Goal: Transaction & Acquisition: Obtain resource

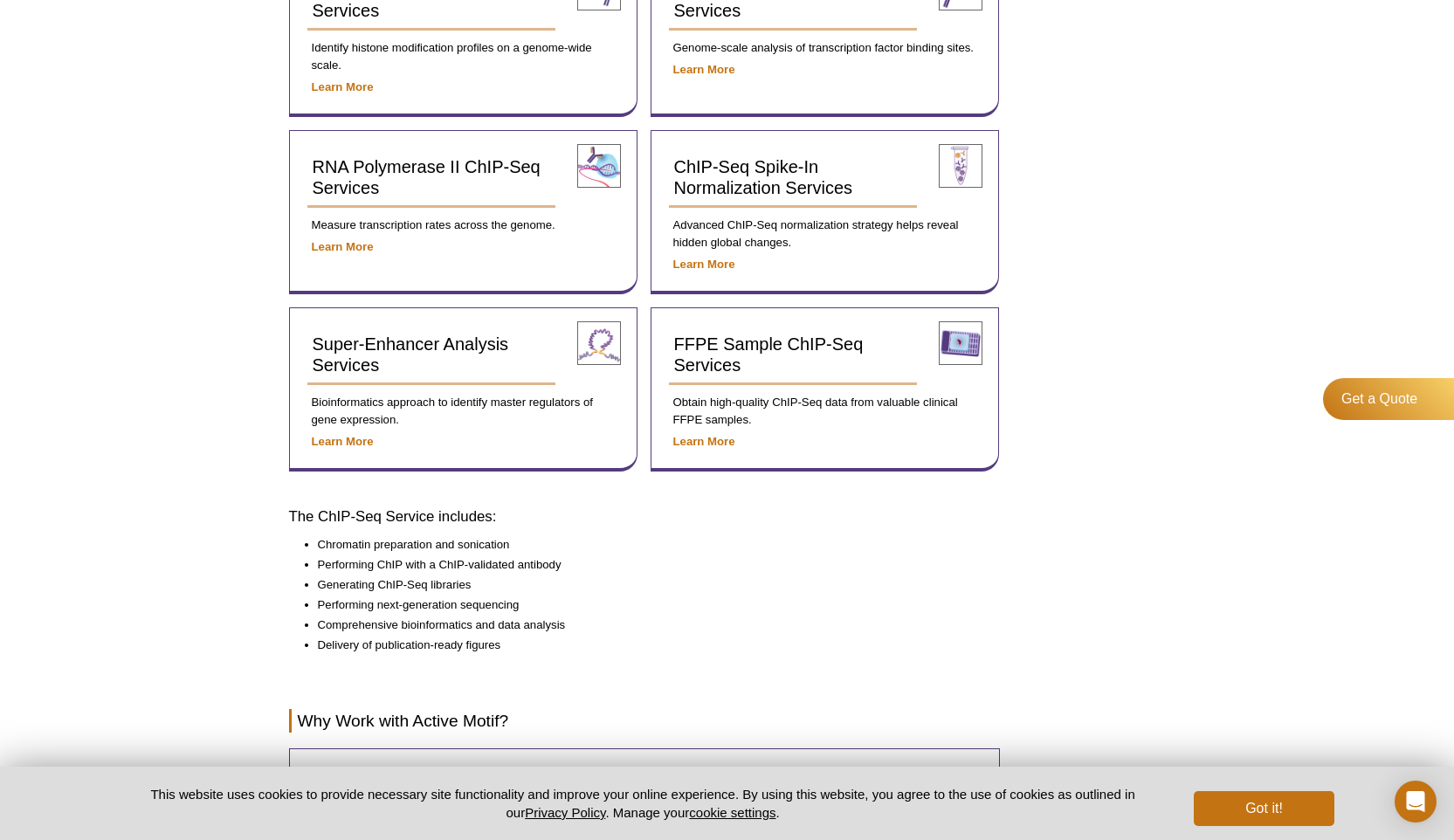
scroll to position [769, 0]
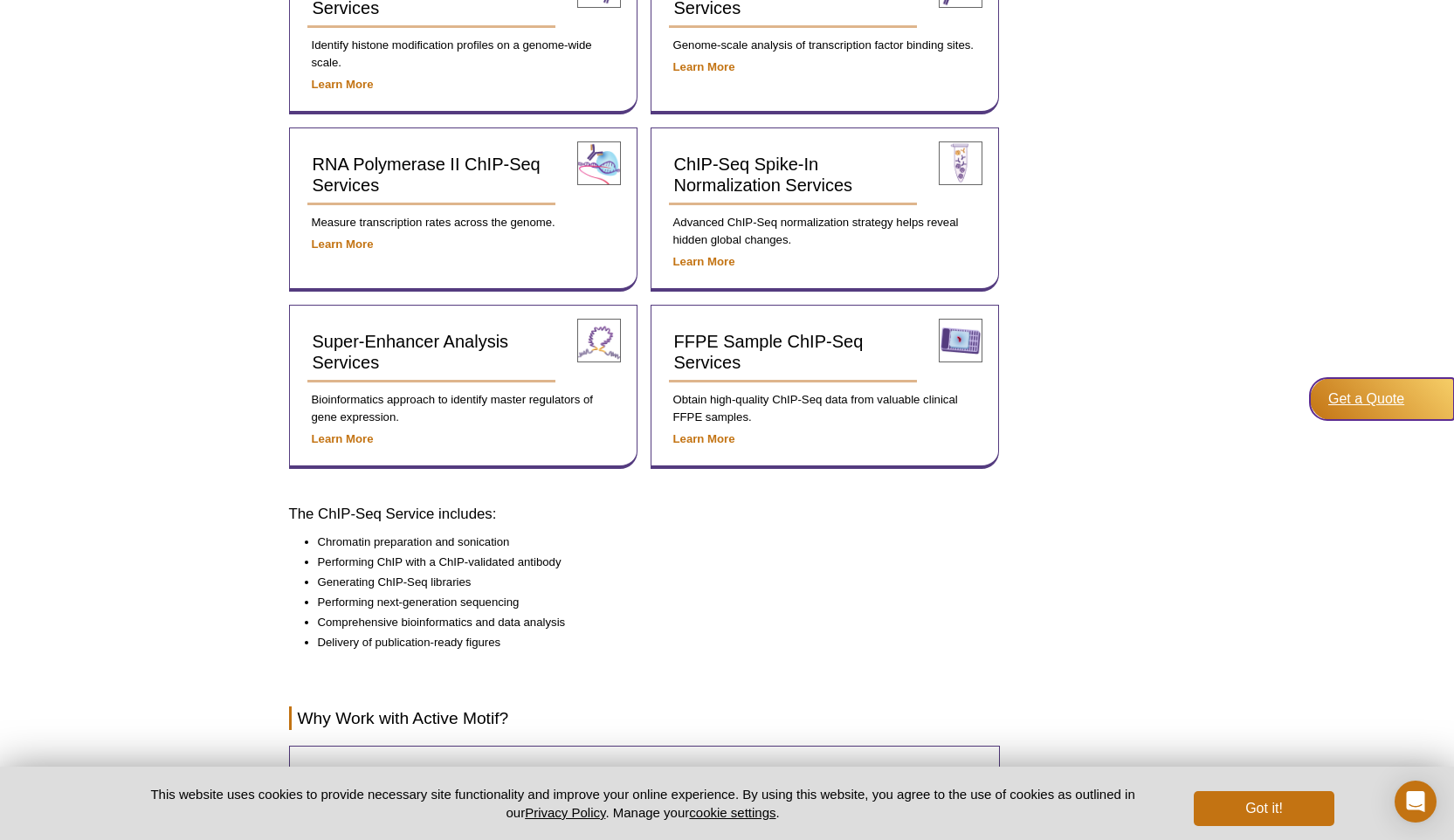
click at [1366, 391] on div "Get a Quote" at bounding box center [1383, 399] width 144 height 42
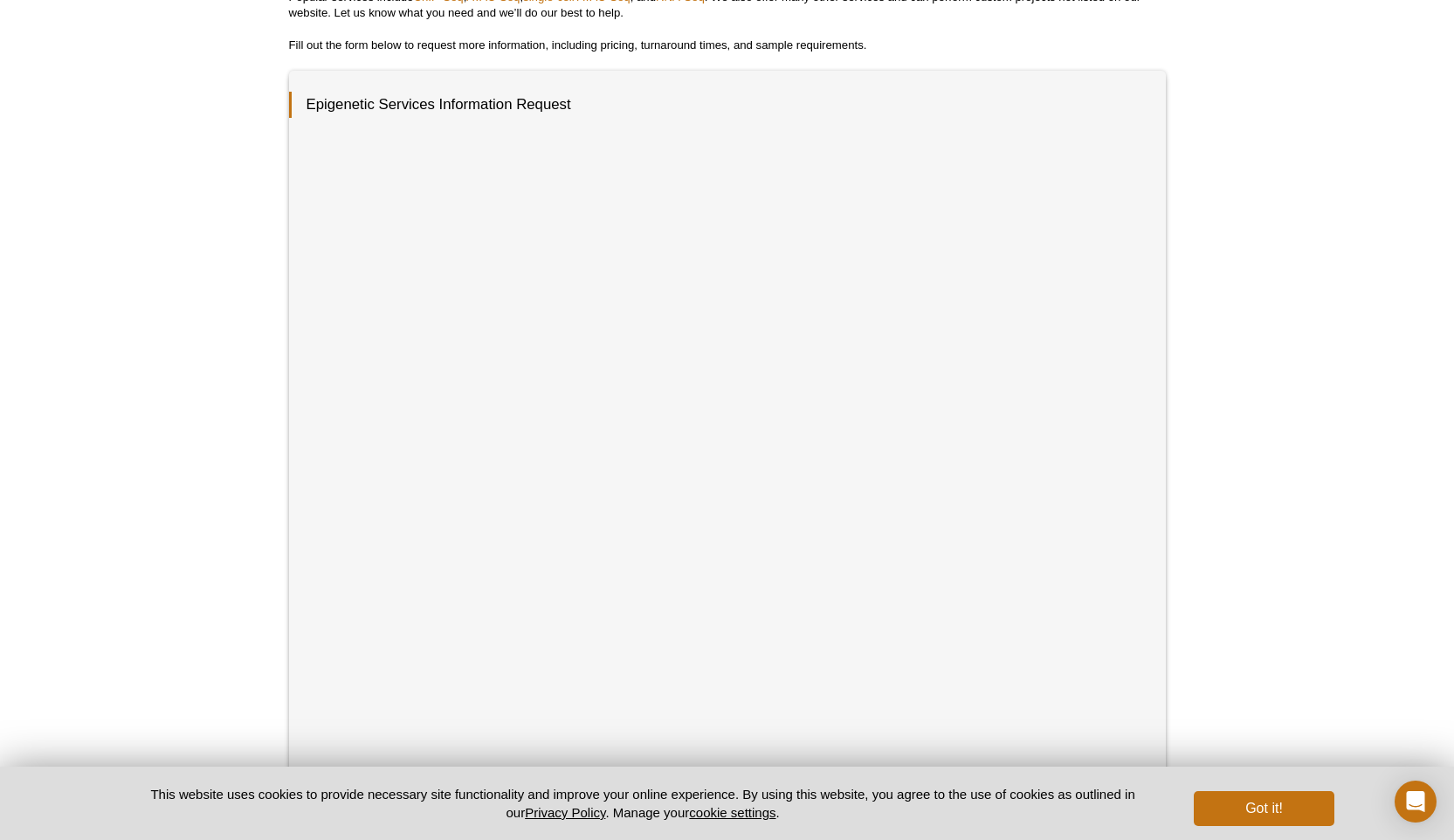
scroll to position [241, 0]
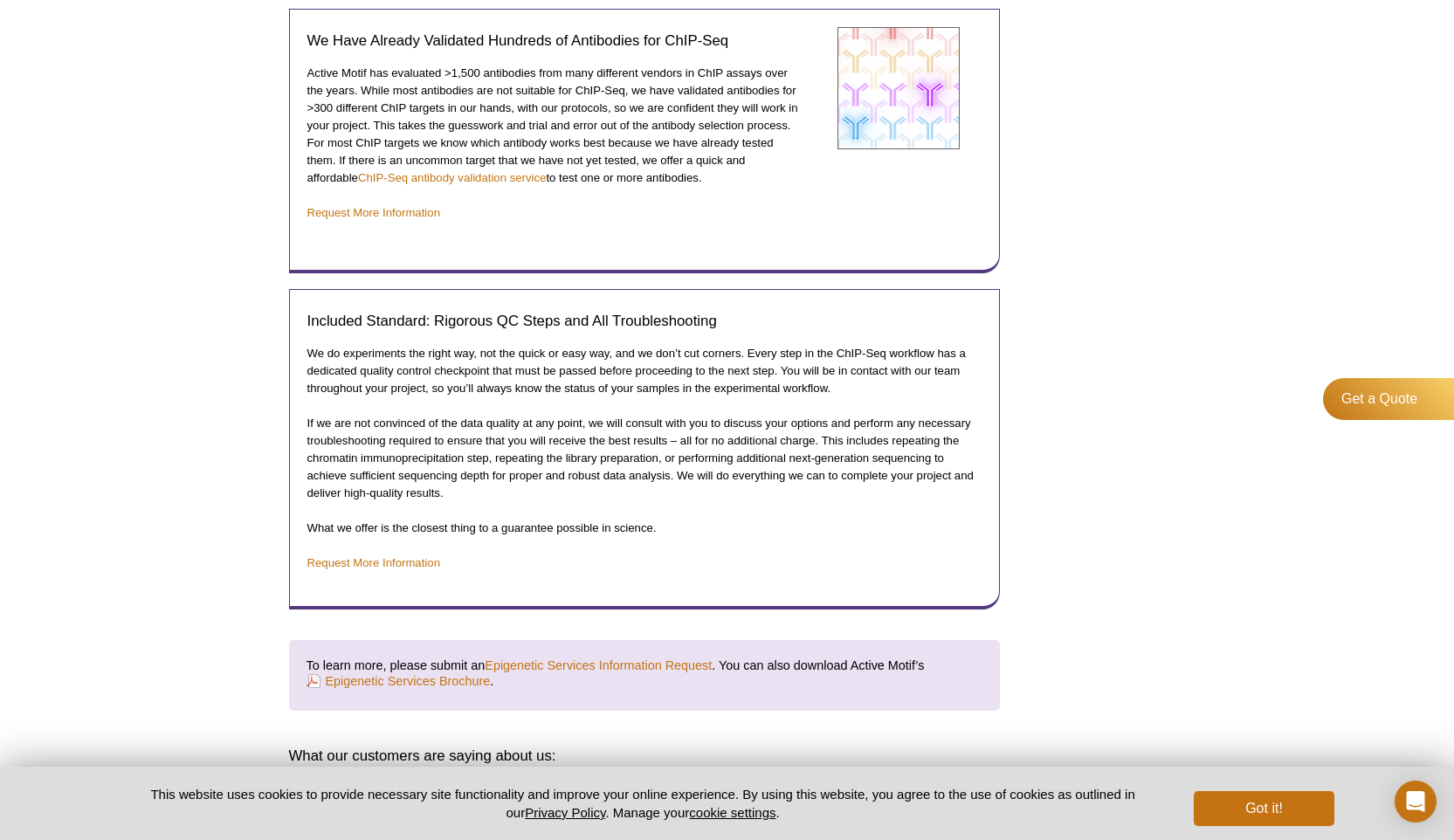
scroll to position [1866, 0]
